Goal: Task Accomplishment & Management: Use online tool/utility

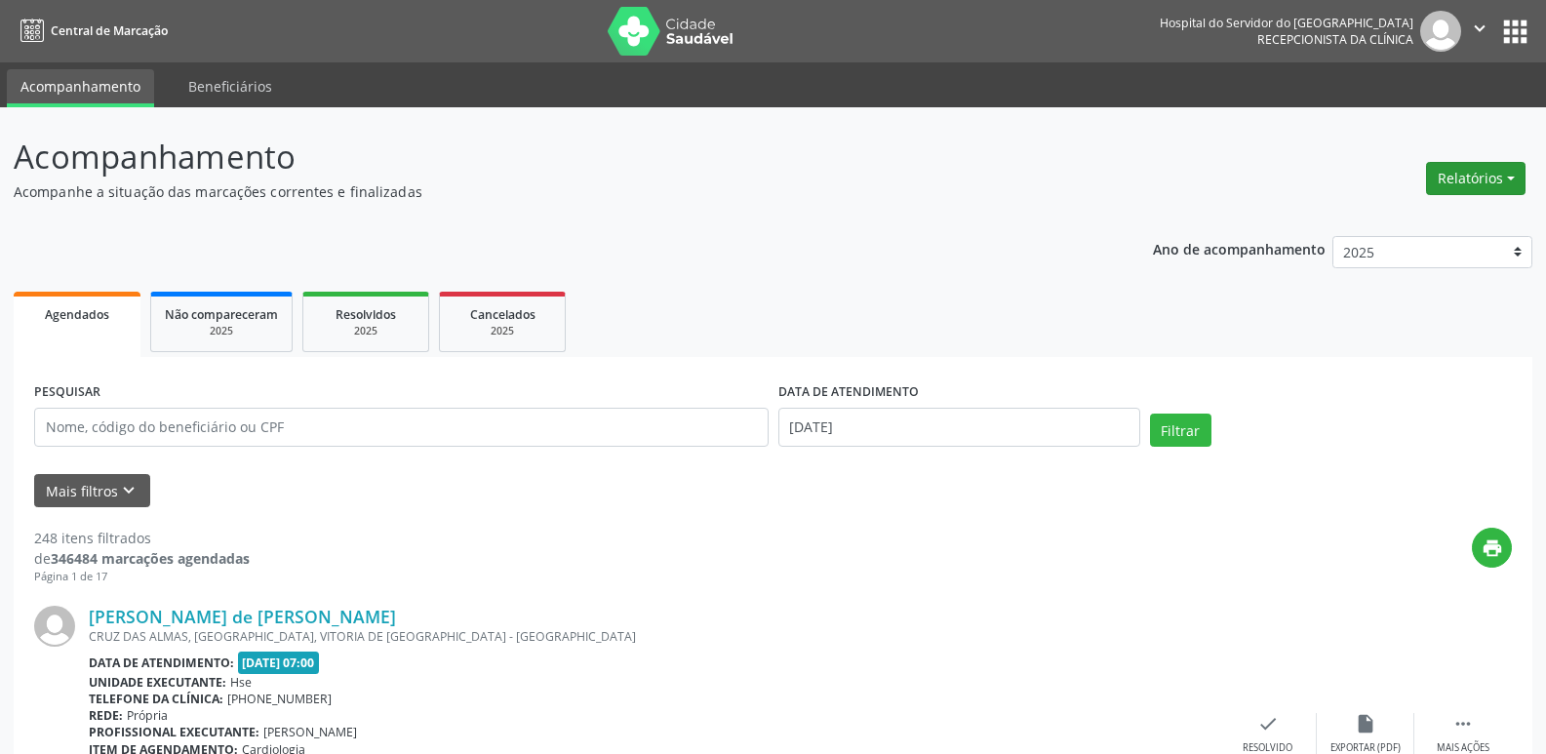
click at [1443, 170] on button "Relatórios" at bounding box center [1475, 178] width 99 height 33
click at [1394, 225] on link "Agendamentos" at bounding box center [1421, 220] width 210 height 27
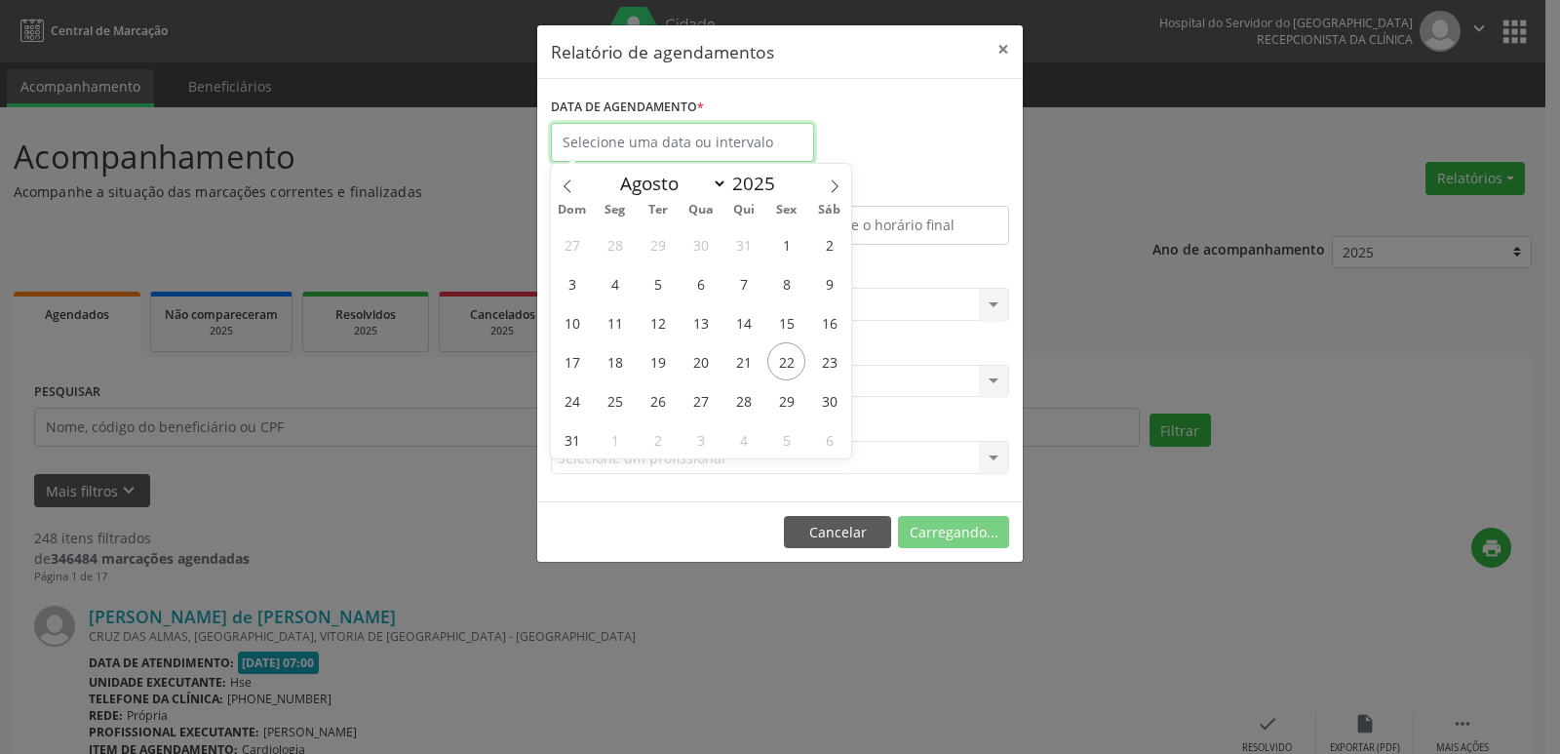
click at [641, 139] on input "text" at bounding box center [682, 142] width 263 height 39
click at [789, 363] on span "22" at bounding box center [786, 361] width 38 height 38
type input "[DATE]"
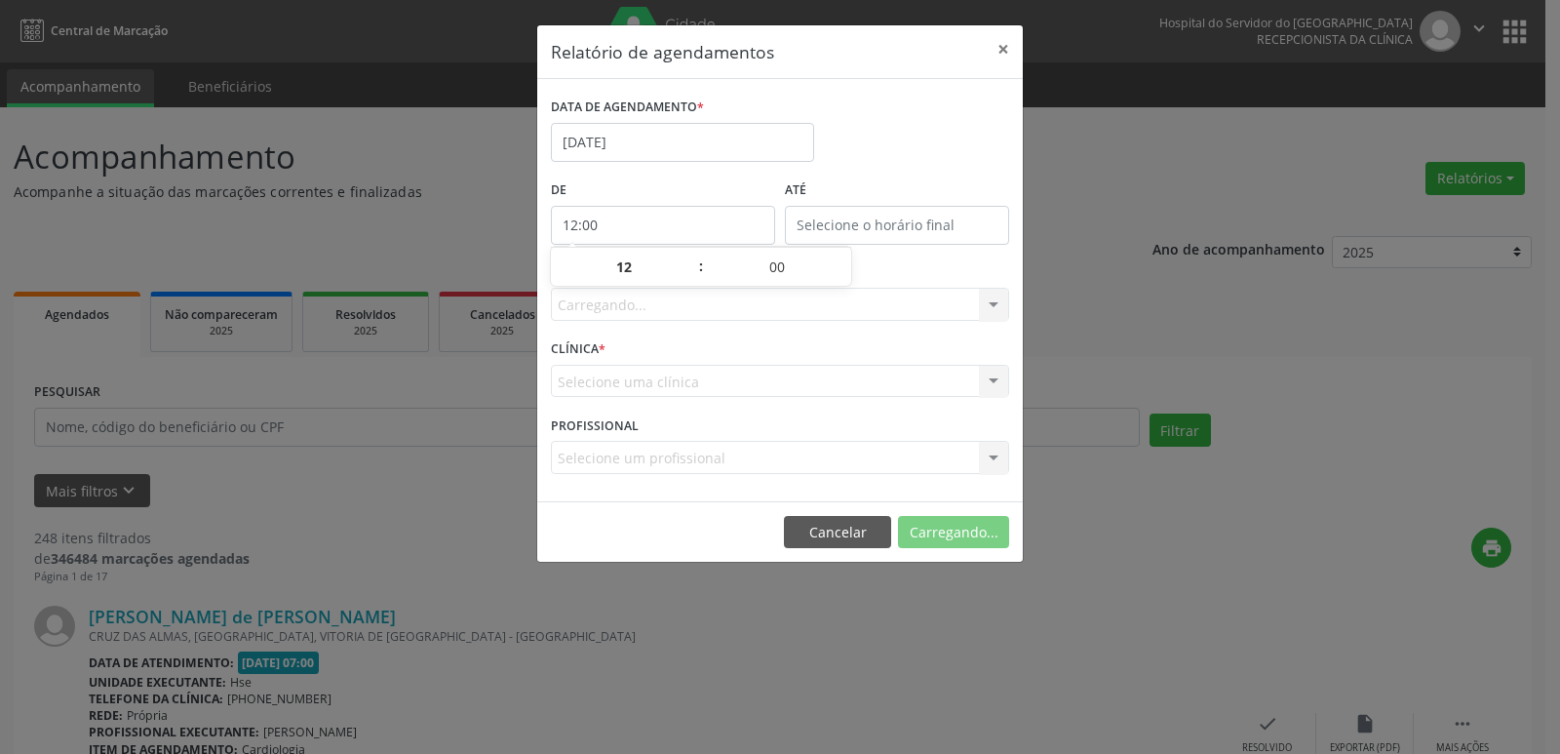
click at [639, 217] on input "12:00" at bounding box center [663, 225] width 224 height 39
click at [690, 271] on span at bounding box center [692, 277] width 14 height 20
type input "11:00"
type input "11"
click at [690, 272] on span at bounding box center [692, 277] width 14 height 20
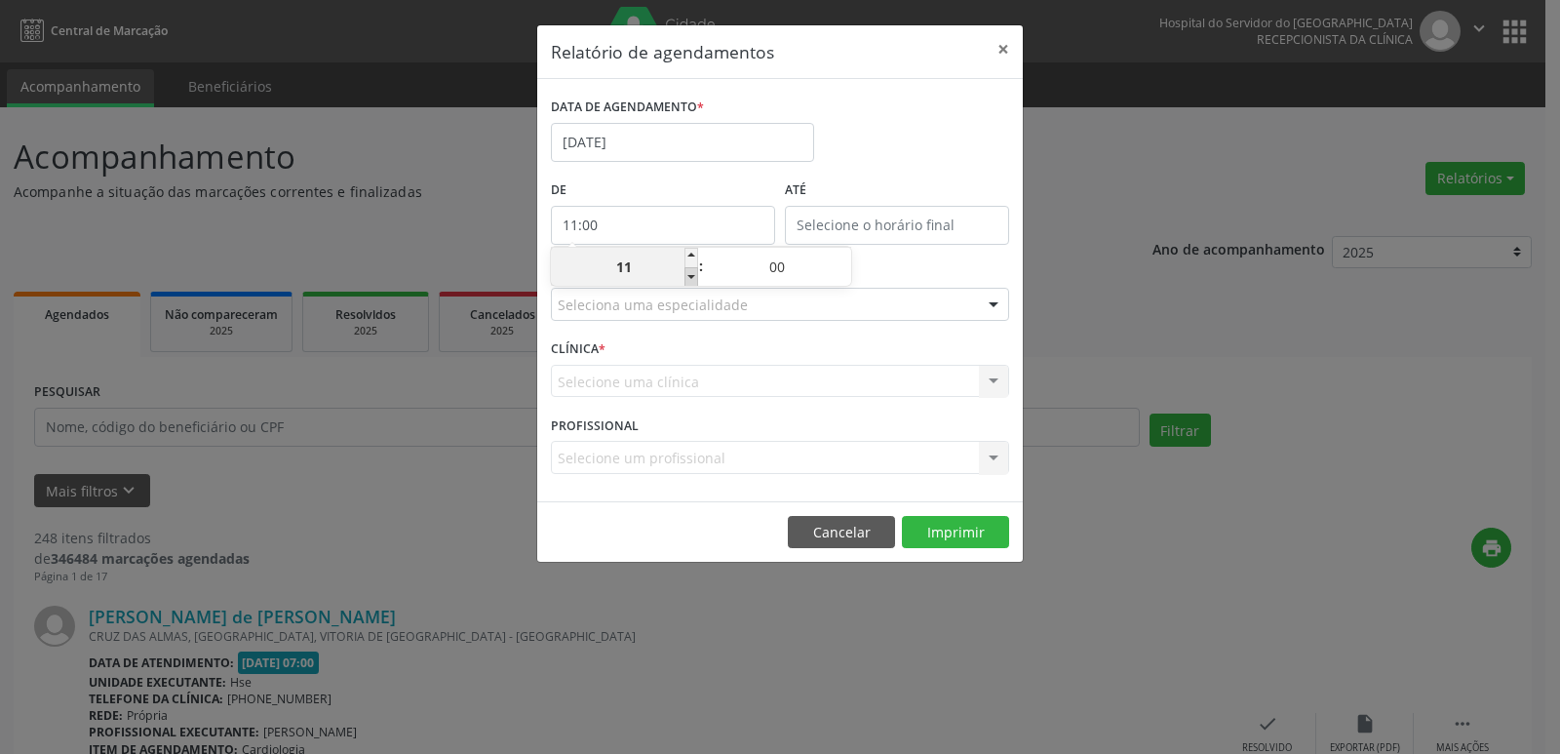
type input "10:00"
type input "10"
click at [690, 272] on span at bounding box center [692, 277] width 14 height 20
type input "09:00"
type input "09"
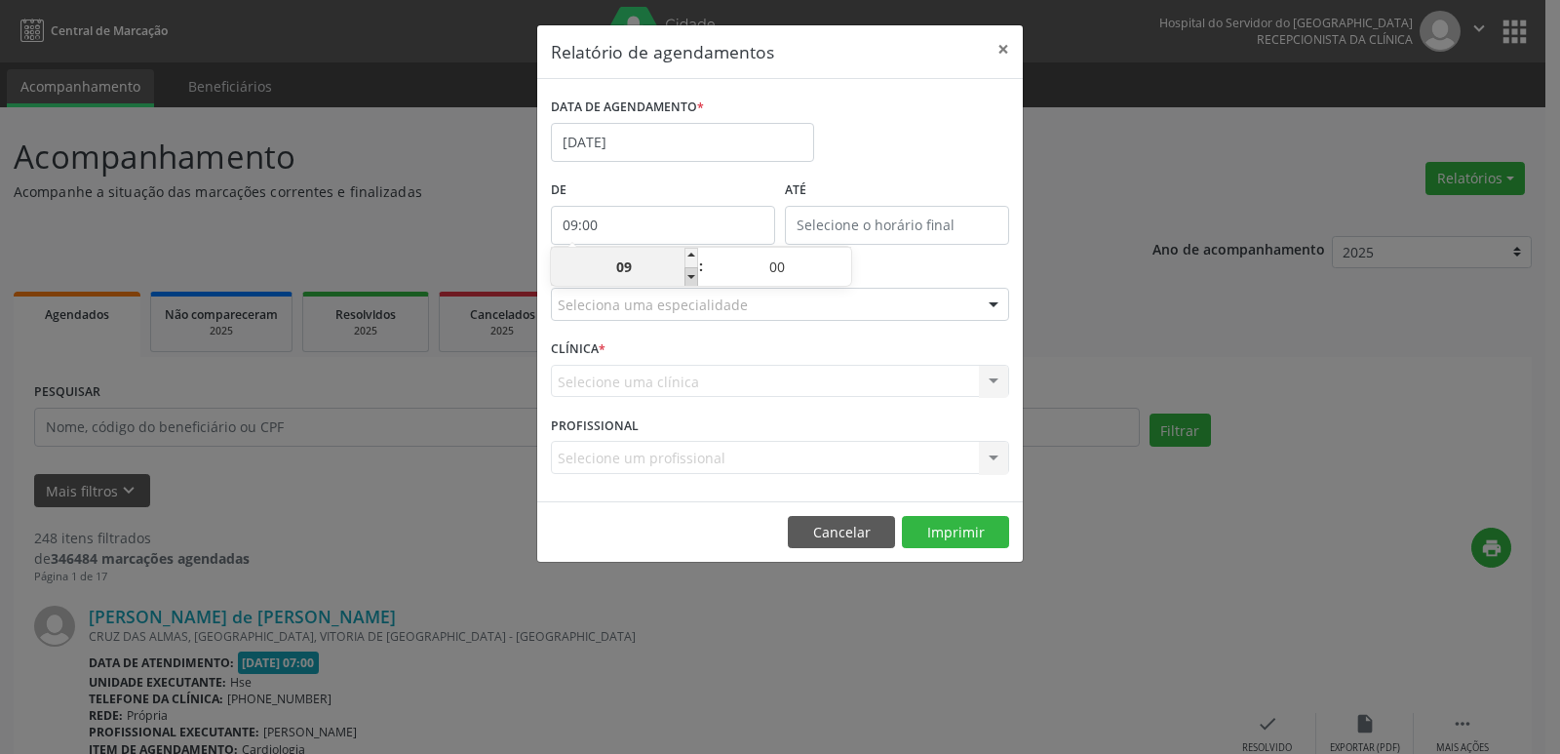
click at [690, 272] on span at bounding box center [692, 277] width 14 height 20
type input "08:00"
type input "08"
click at [690, 272] on span at bounding box center [692, 277] width 14 height 20
type input "07:00"
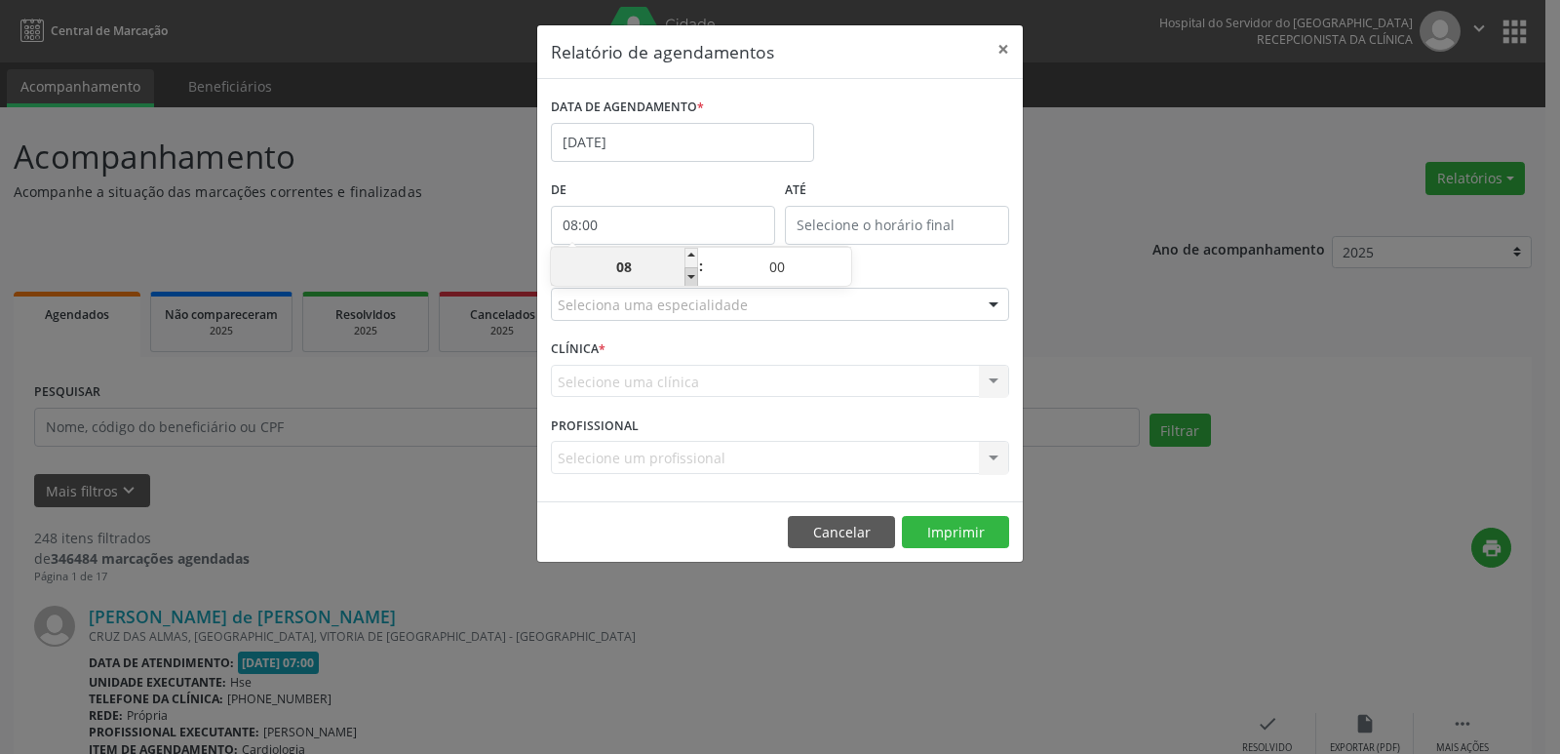
type input "07"
click at [883, 221] on input "12:00" at bounding box center [897, 225] width 224 height 39
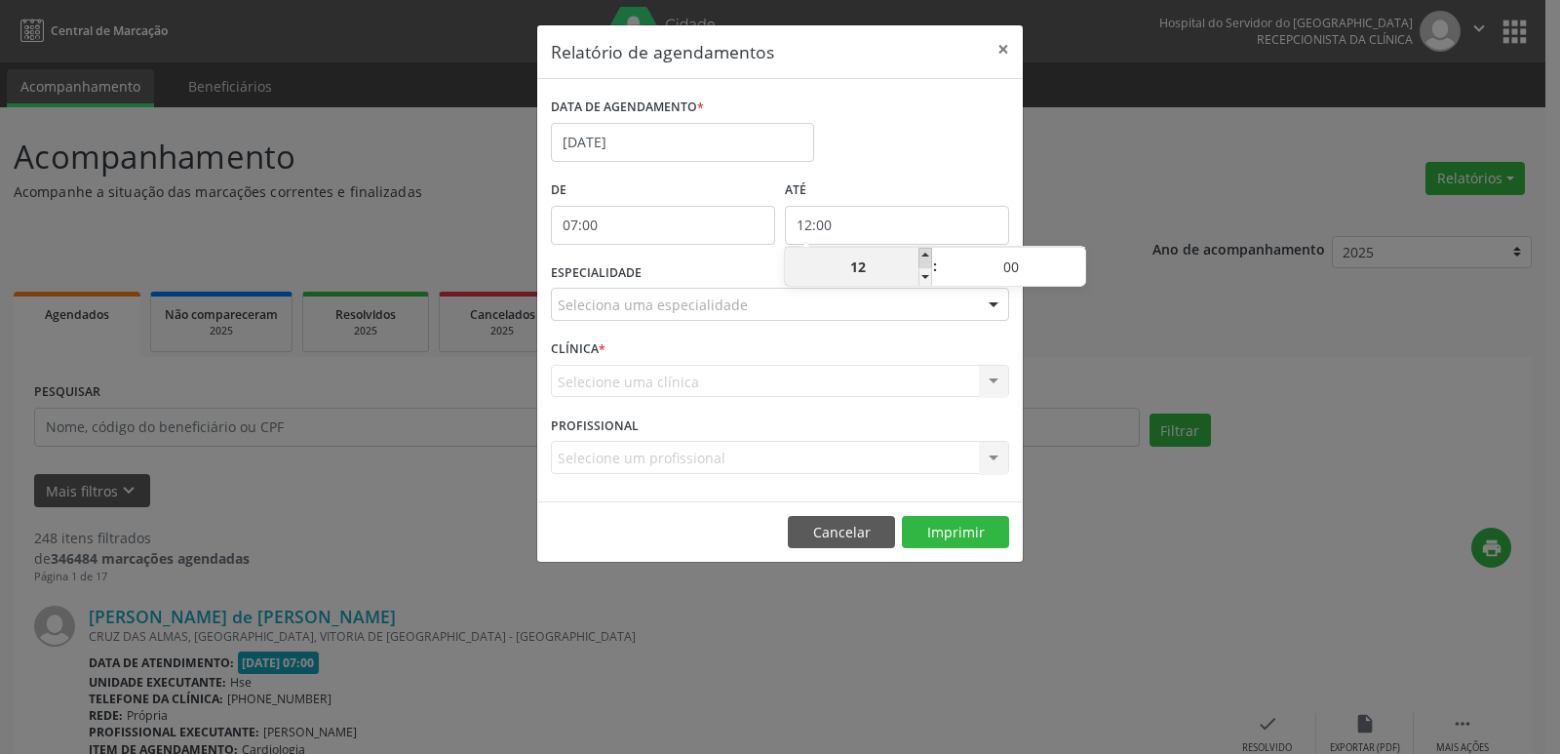
click at [931, 253] on span at bounding box center [926, 258] width 14 height 20
type input "13:00"
type input "13"
click at [931, 253] on span at bounding box center [926, 258] width 14 height 20
type input "14:00"
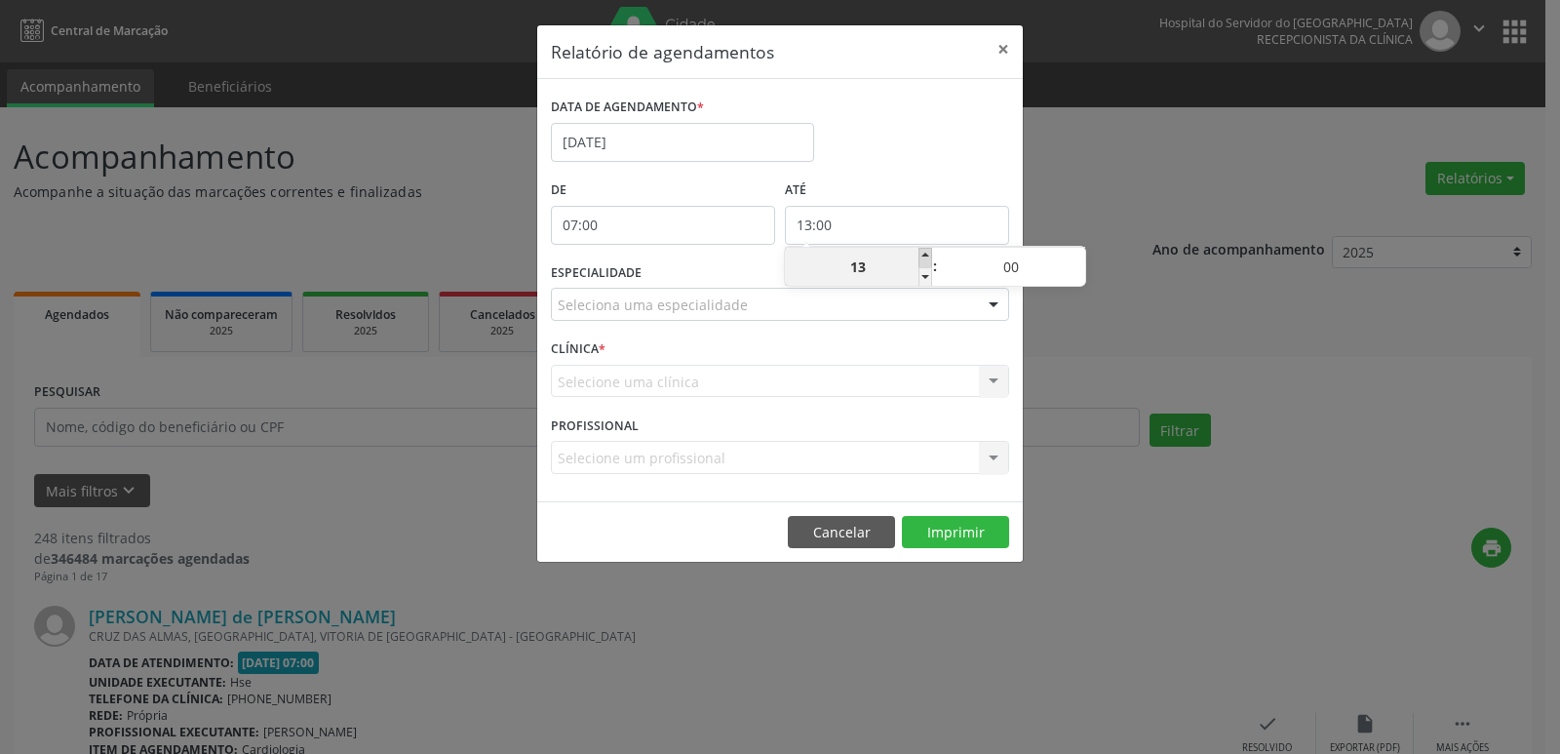
type input "14"
click at [931, 253] on span at bounding box center [926, 258] width 14 height 20
type input "15:00"
type input "15"
click at [931, 253] on span at bounding box center [926, 258] width 14 height 20
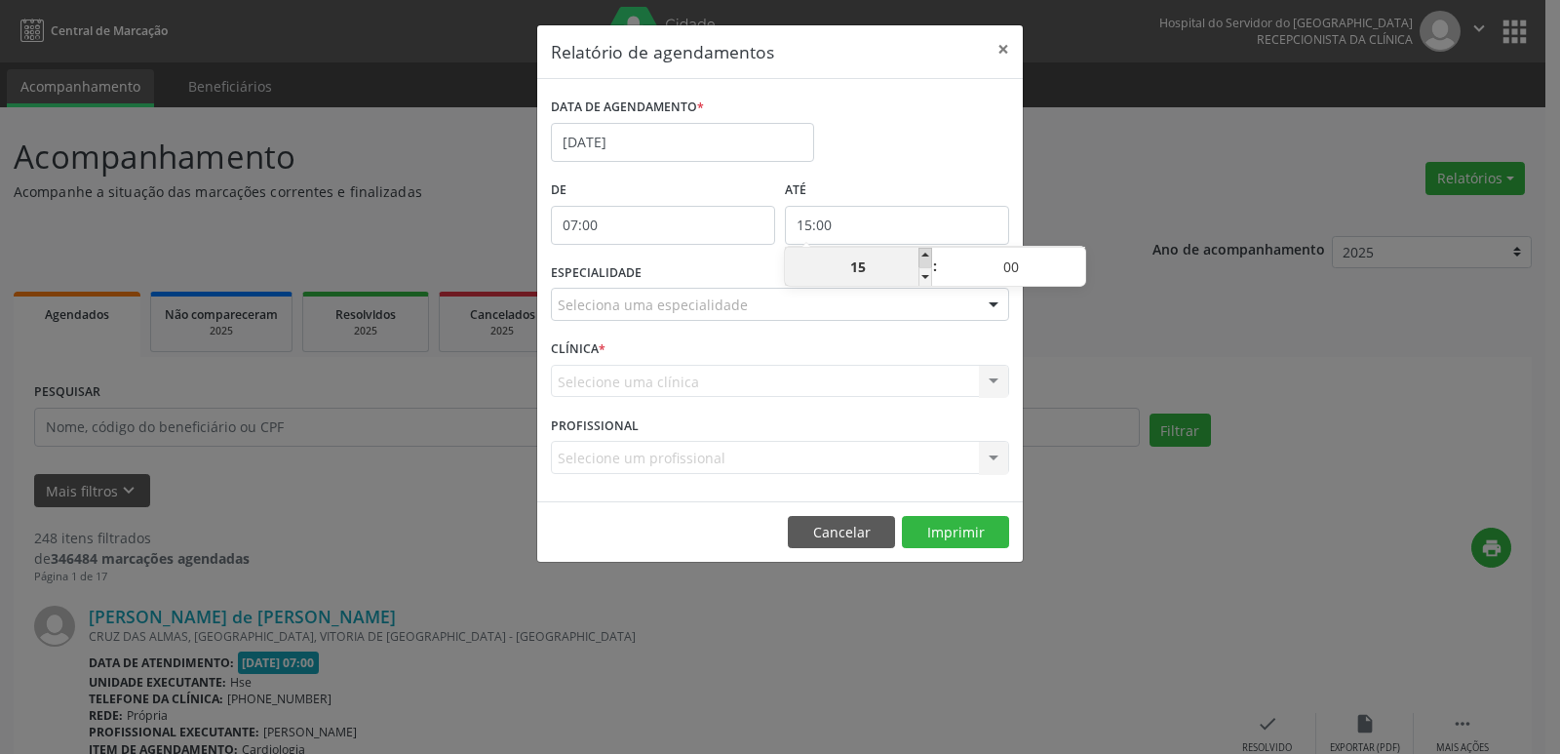
type input "16:00"
type input "16"
click at [931, 253] on span at bounding box center [926, 258] width 14 height 20
type input "17:00"
type input "17"
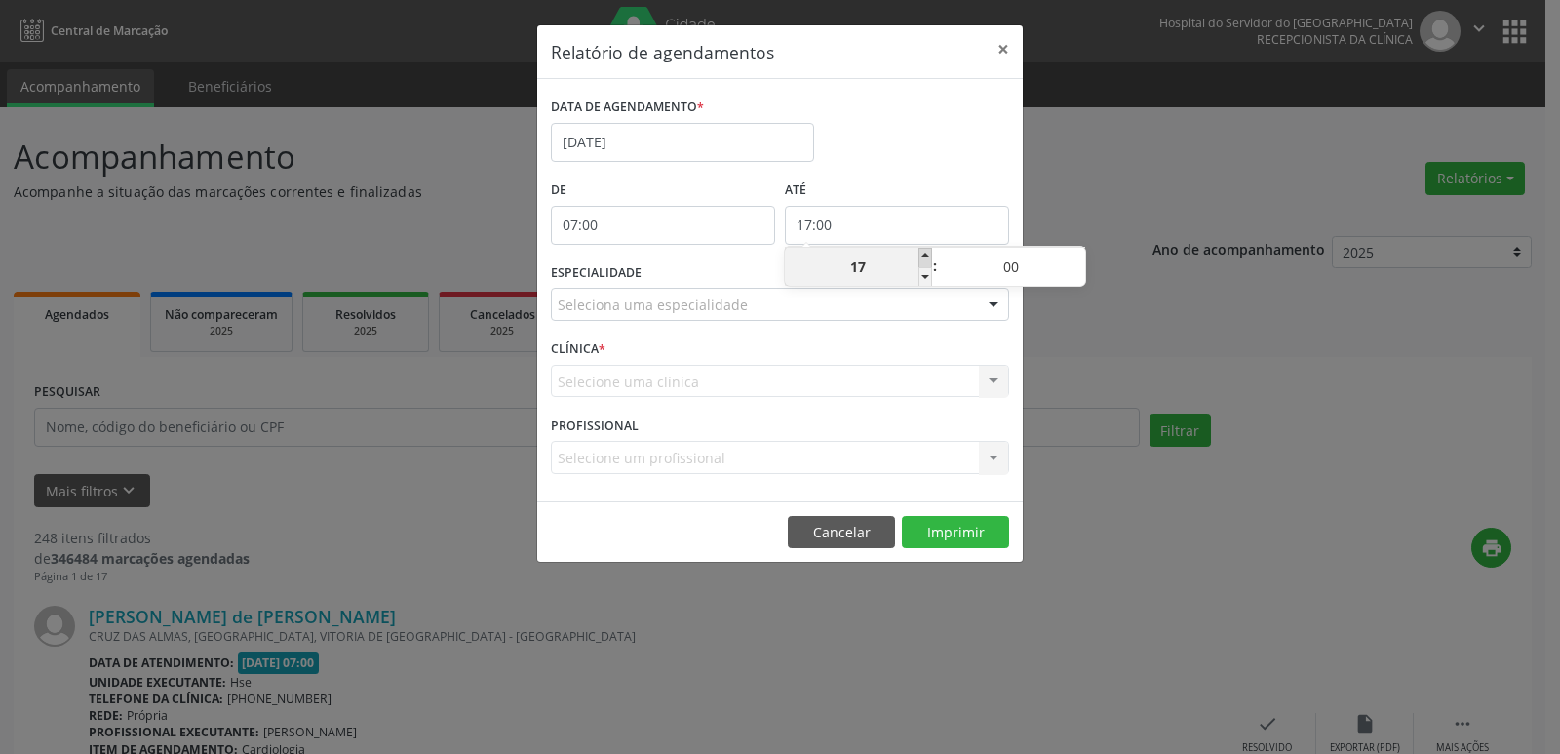
click at [931, 253] on span at bounding box center [926, 258] width 14 height 20
type input "18:00"
type input "18"
click at [931, 253] on span at bounding box center [926, 258] width 14 height 20
type input "19:00"
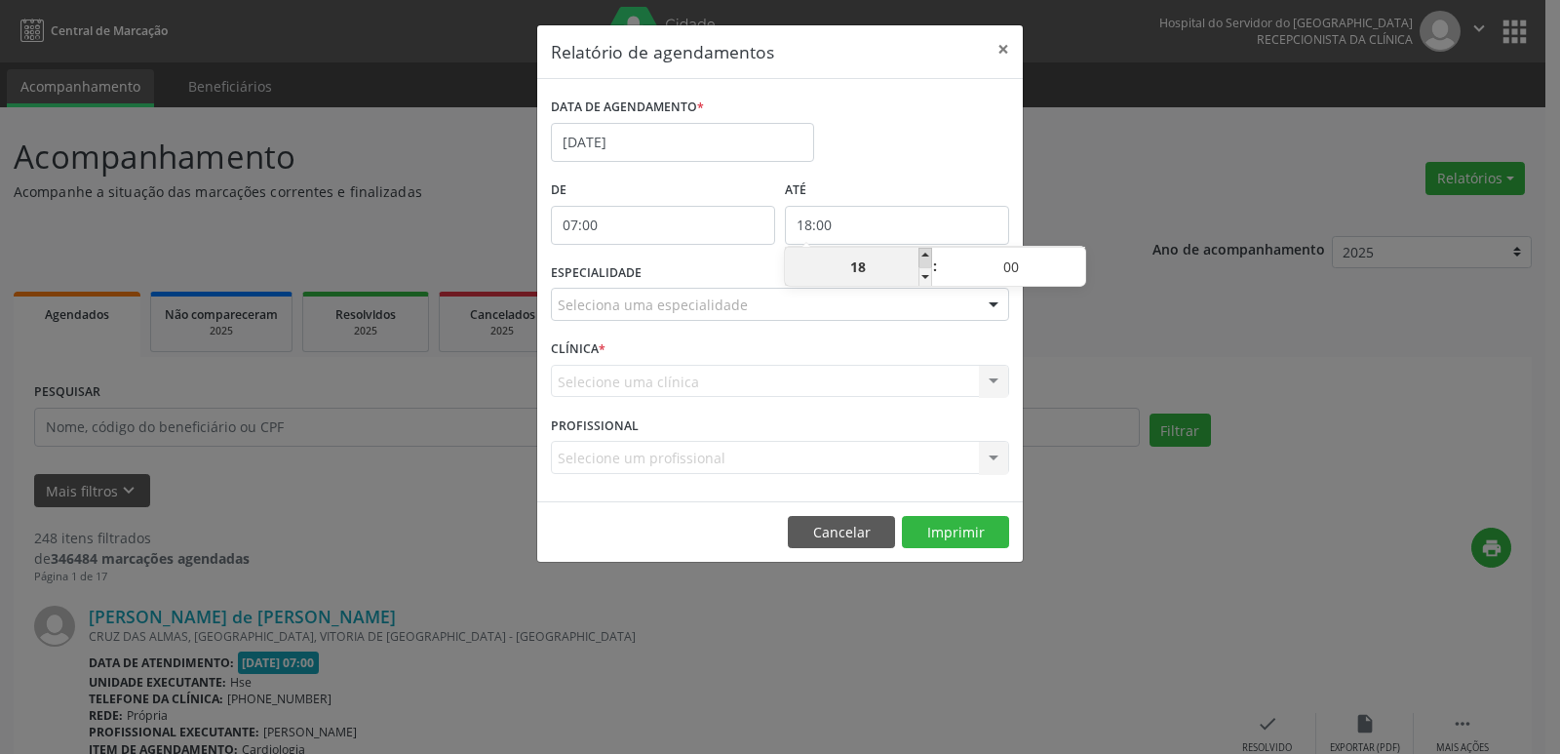
type input "19"
click at [931, 253] on span at bounding box center [926, 258] width 14 height 20
type input "20:00"
type input "20"
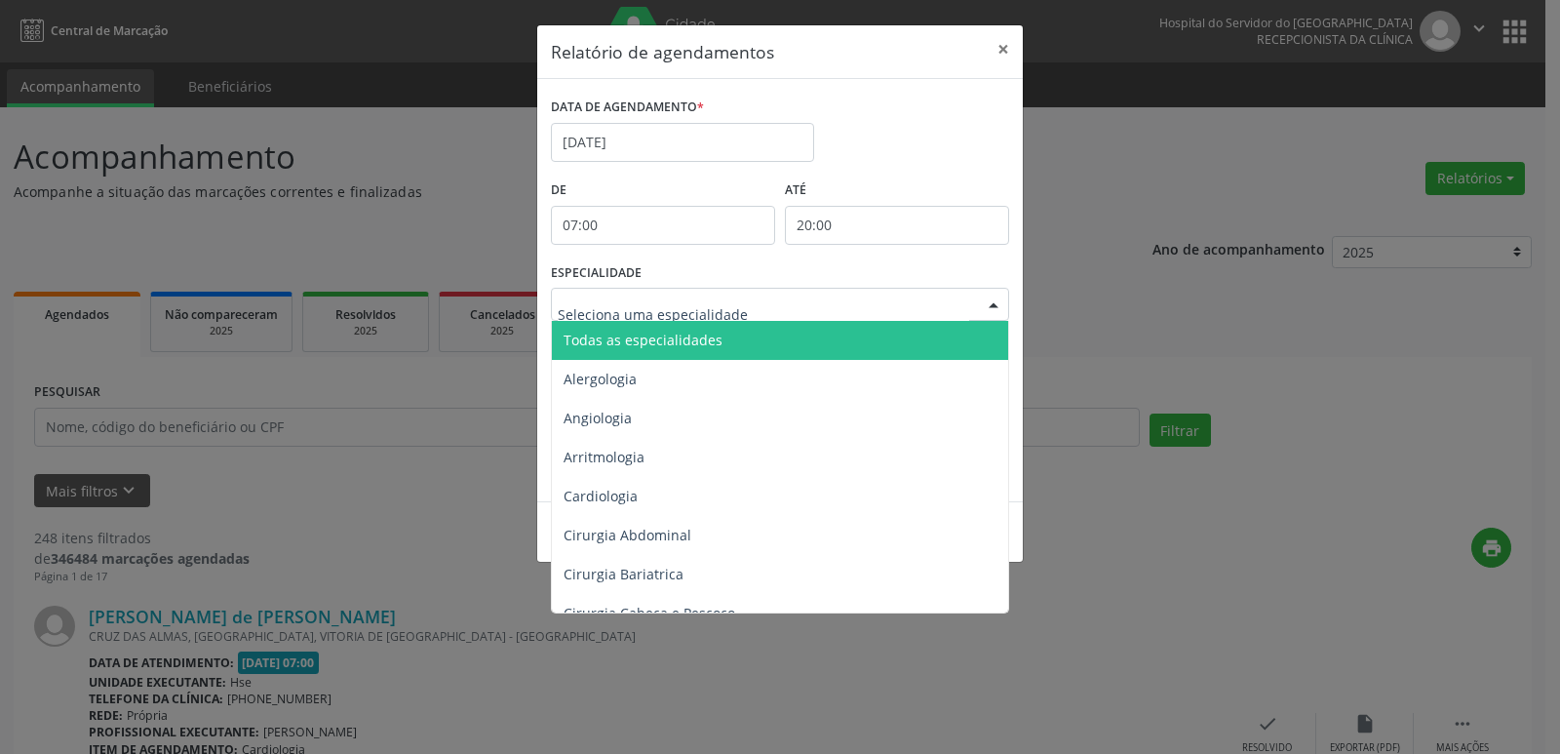
click at [990, 305] on div at bounding box center [993, 305] width 29 height 33
click at [861, 332] on span "Todas as especialidades" at bounding box center [781, 340] width 459 height 39
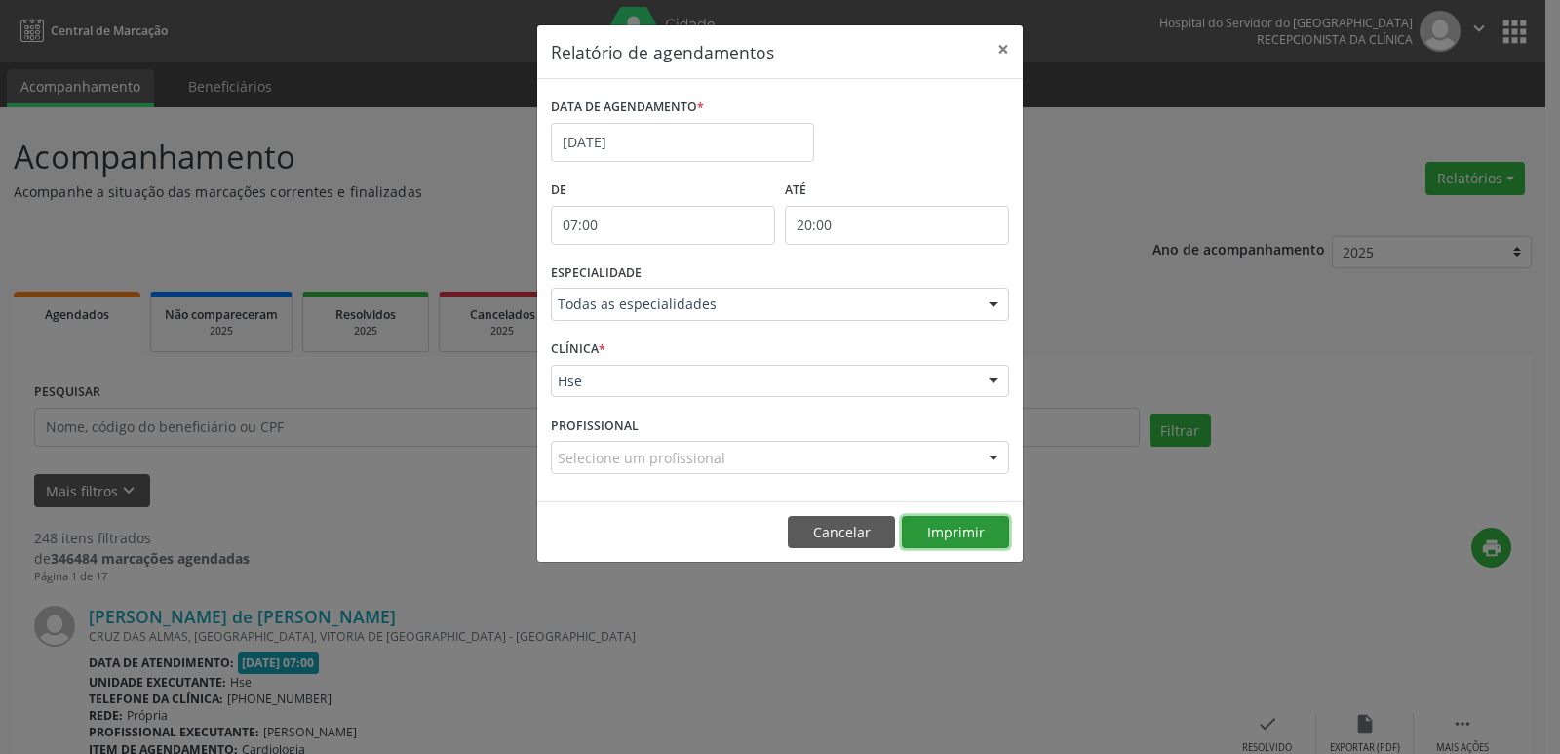
click at [968, 525] on button "Imprimir" at bounding box center [955, 532] width 107 height 33
